Goal: Information Seeking & Learning: Learn about a topic

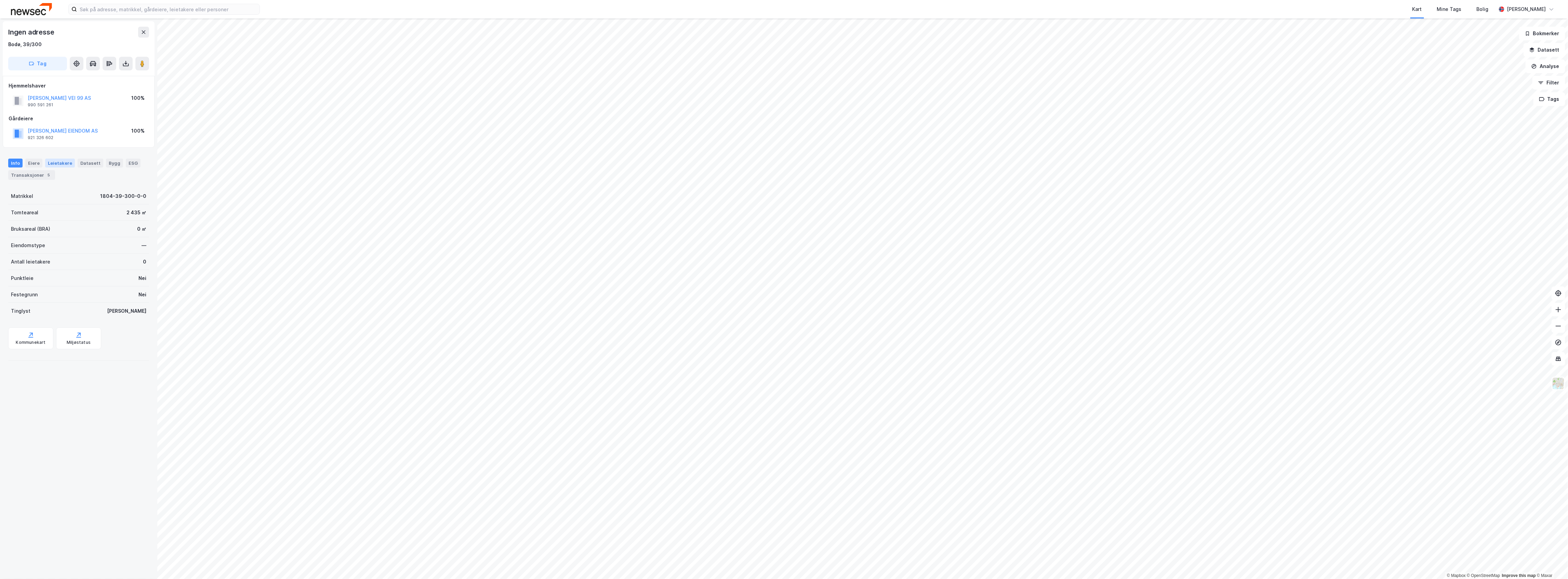
click at [55, 163] on div "Leietakere" at bounding box center [60, 163] width 30 height 9
click at [33, 163] on div "Eiere" at bounding box center [34, 163] width 17 height 9
click at [15, 162] on div "Info" at bounding box center [15, 163] width 15 height 9
drag, startPoint x: 27, startPoint y: 98, endPoint x: 83, endPoint y: 101, distance: 56.1
click at [83, 102] on div "PER [PERSON_NAME] VEI 99 AS 990 591 261" at bounding box center [51, 109] width 78 height 14
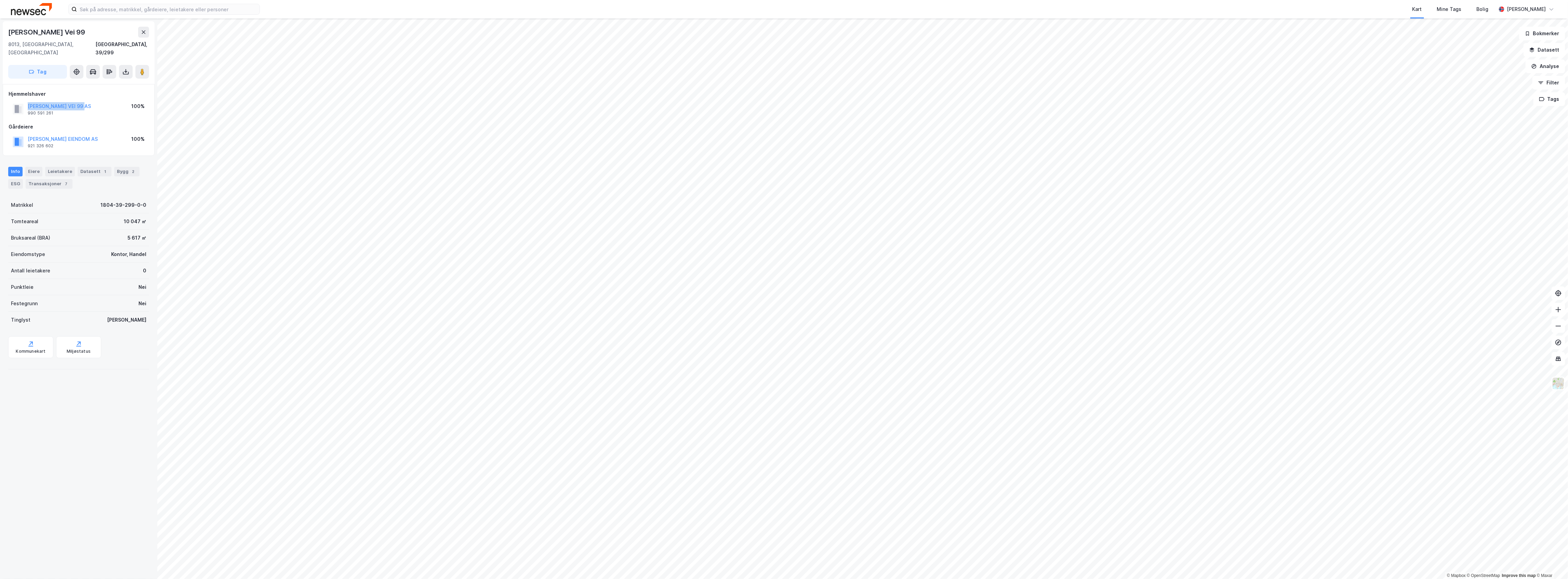
copy button "PER HELGESENS VEI 99"
